Goal: Information Seeking & Learning: Learn about a topic

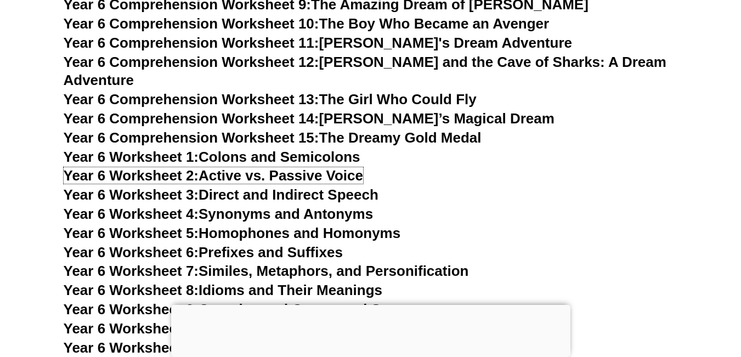
scroll to position [6174, 0]
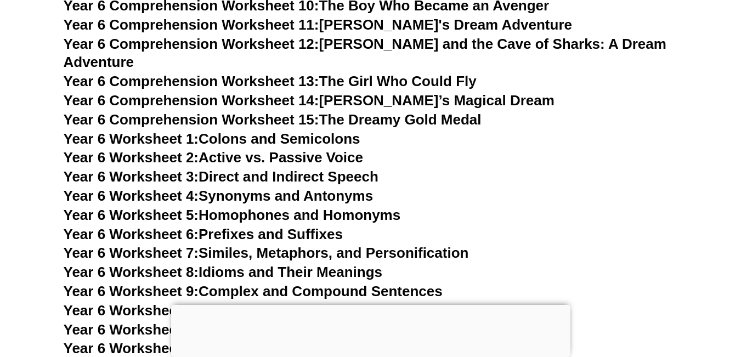
drag, startPoint x: 340, startPoint y: 210, endPoint x: 327, endPoint y: 214, distance: 14.1
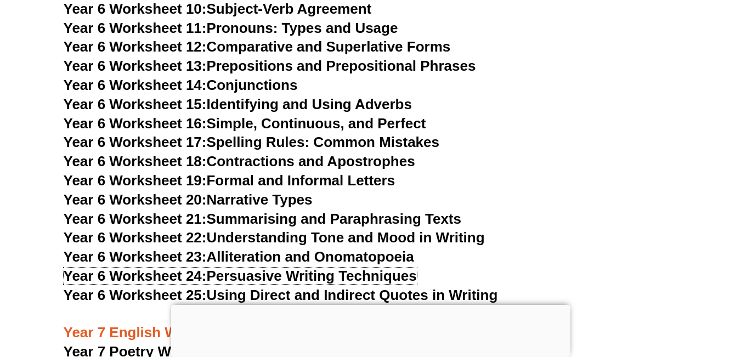
scroll to position [6491, 0]
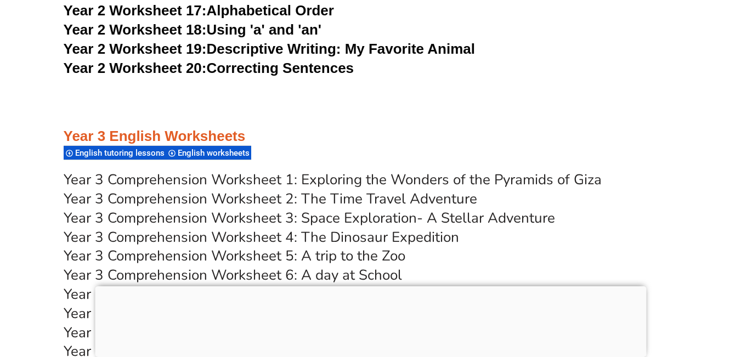
scroll to position [3121, 0]
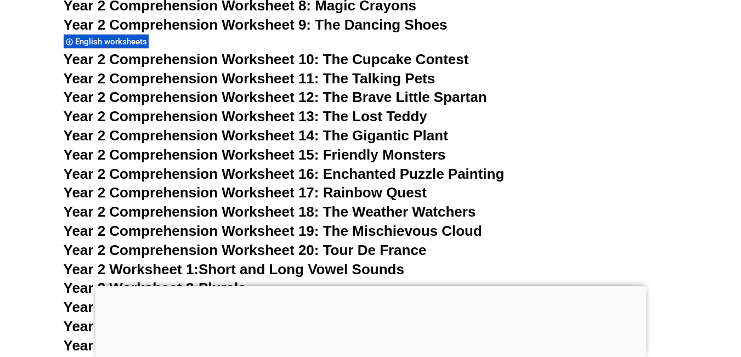
scroll to position [2463, 0]
